Goal: Navigation & Orientation: Find specific page/section

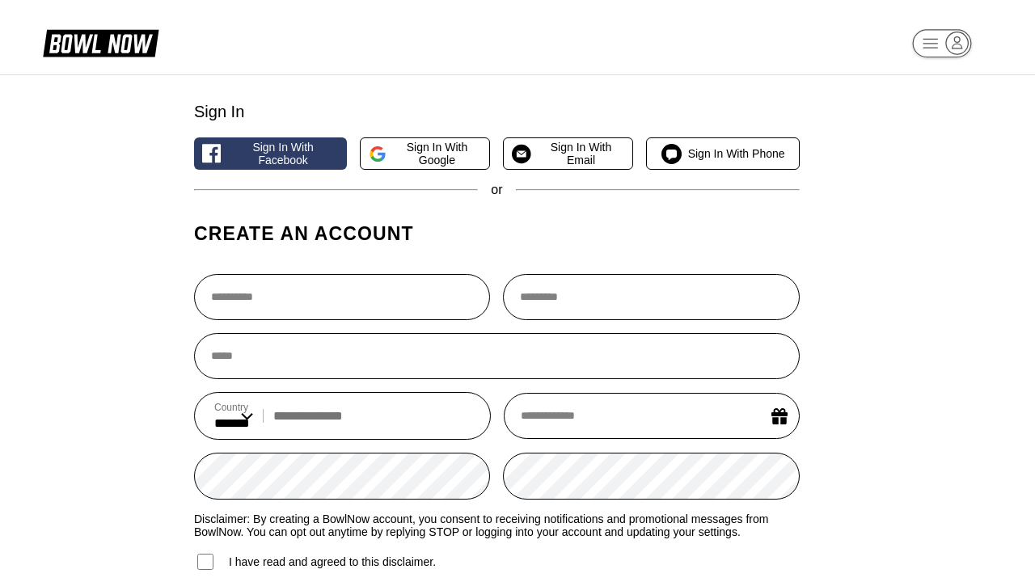
select select "**"
